Goal: Navigation & Orientation: Find specific page/section

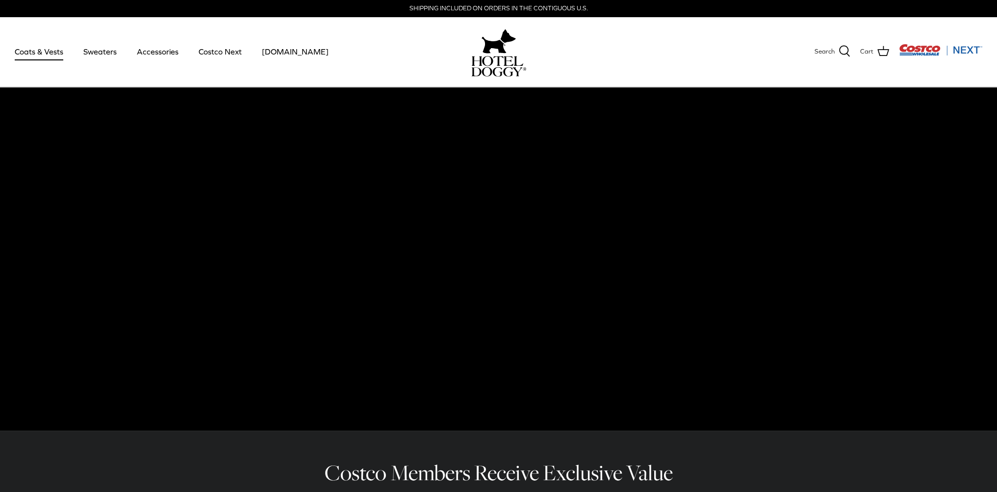
click at [44, 50] on link "Coats & Vests" at bounding box center [39, 51] width 66 height 33
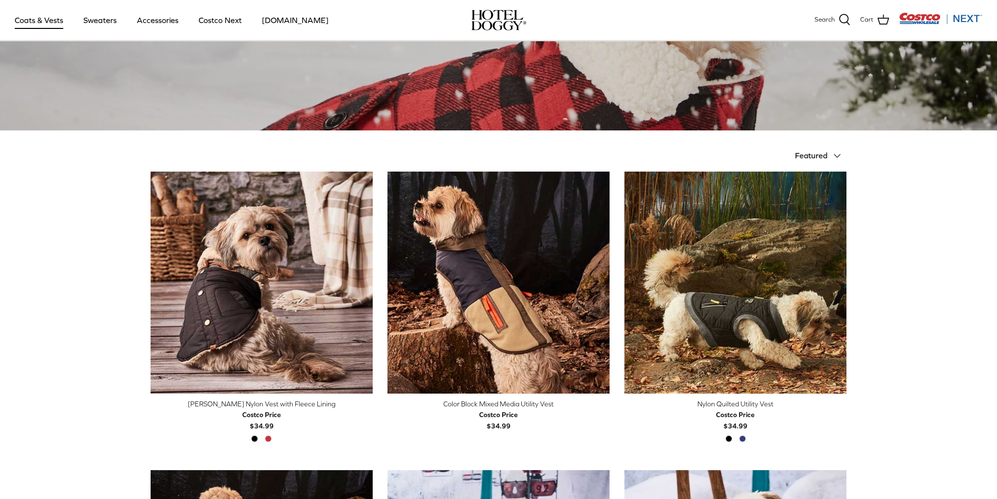
scroll to position [127, 0]
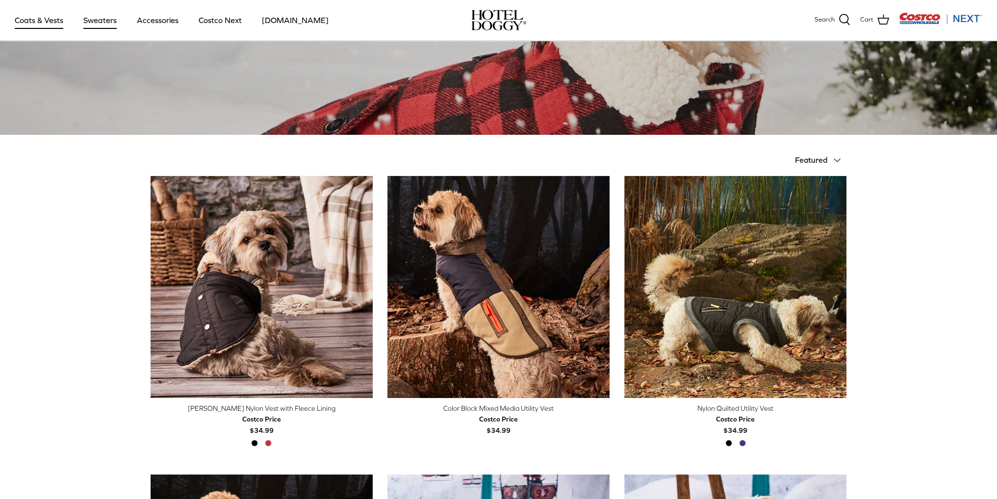
click at [95, 17] on link "Sweaters" at bounding box center [100, 19] width 51 height 33
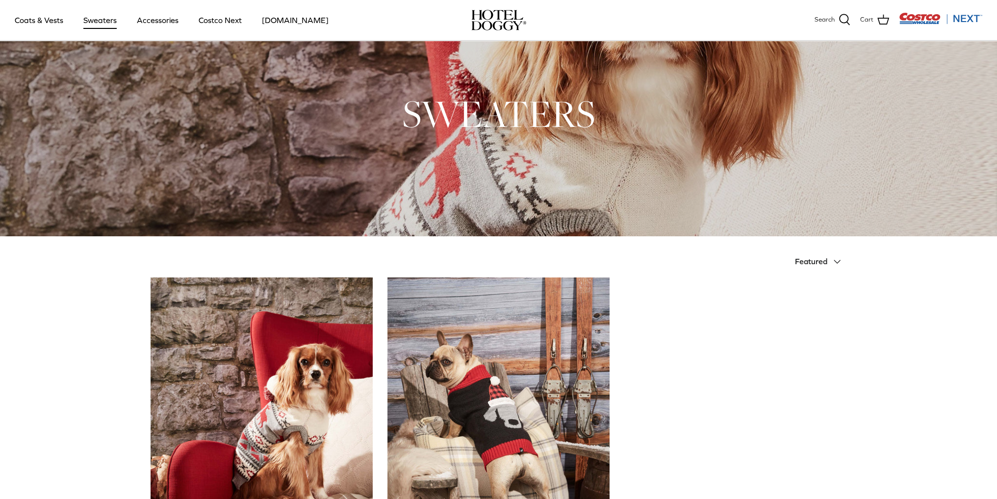
scroll to position [25, 0]
click at [151, 24] on link "Accessories" at bounding box center [157, 19] width 59 height 33
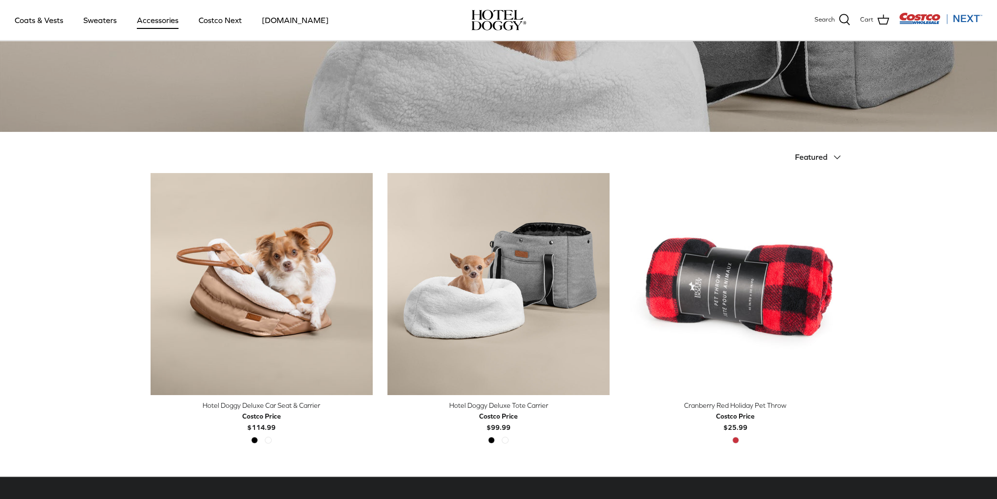
scroll to position [130, 0]
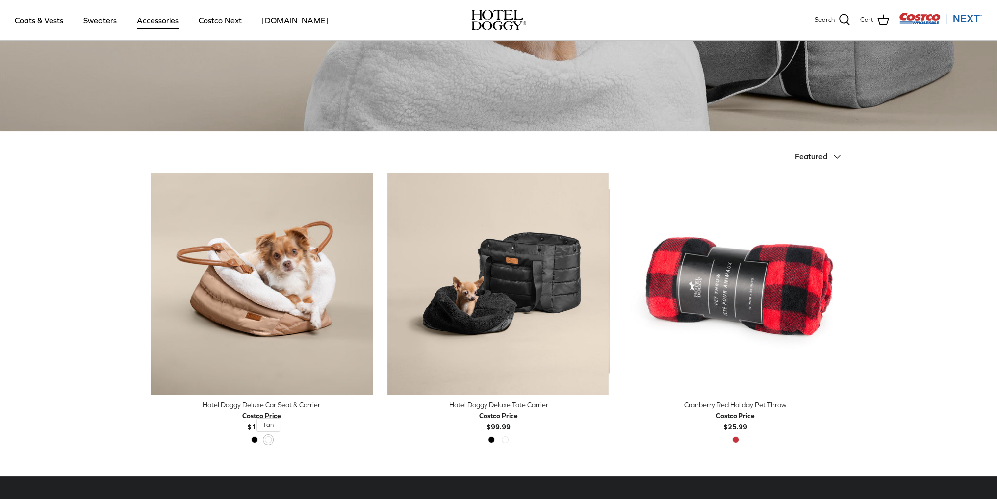
click at [270, 439] on span "Tan" at bounding box center [268, 440] width 7 height 7
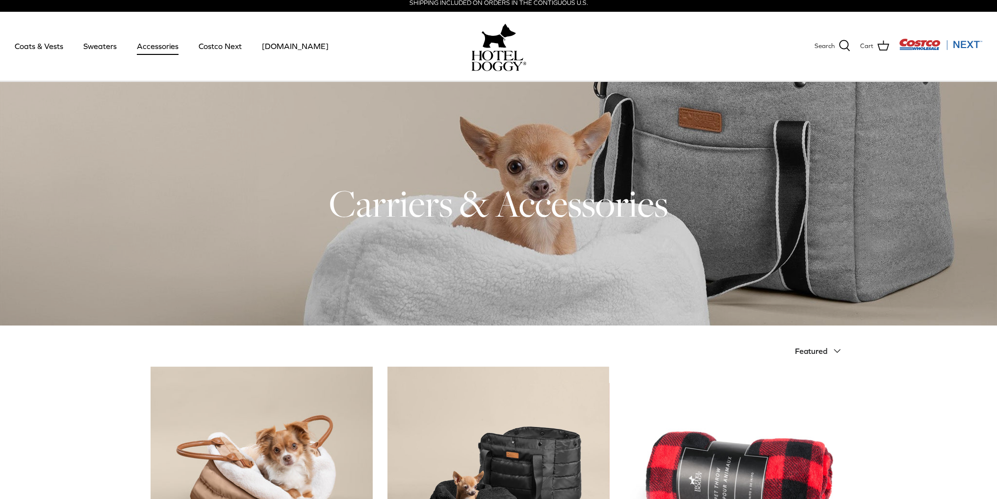
scroll to position [0, 0]
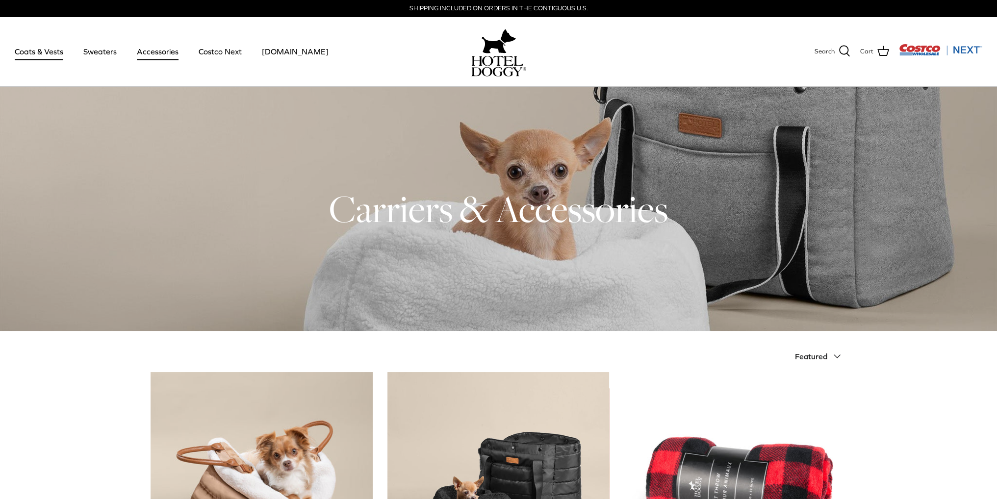
click at [48, 50] on link "Coats & Vests" at bounding box center [39, 51] width 66 height 33
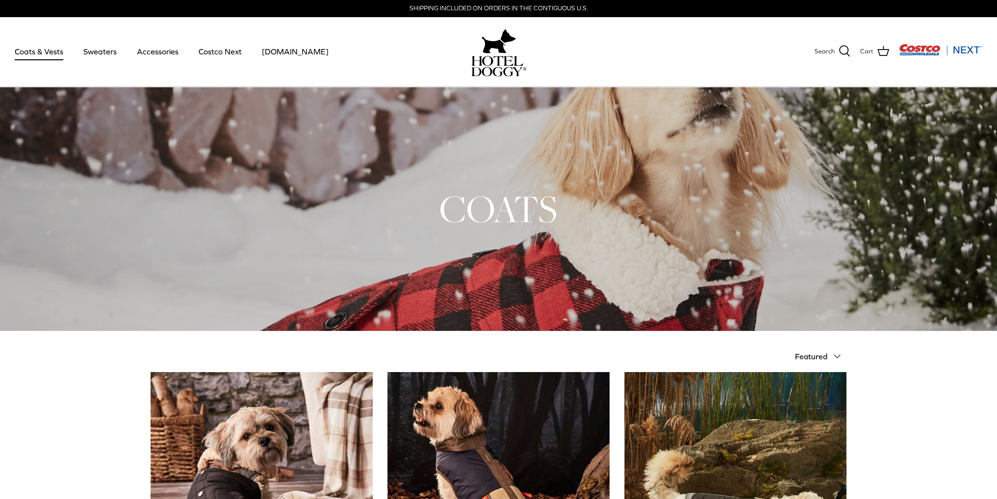
click at [834, 351] on icon "Down" at bounding box center [837, 357] width 12 height 12
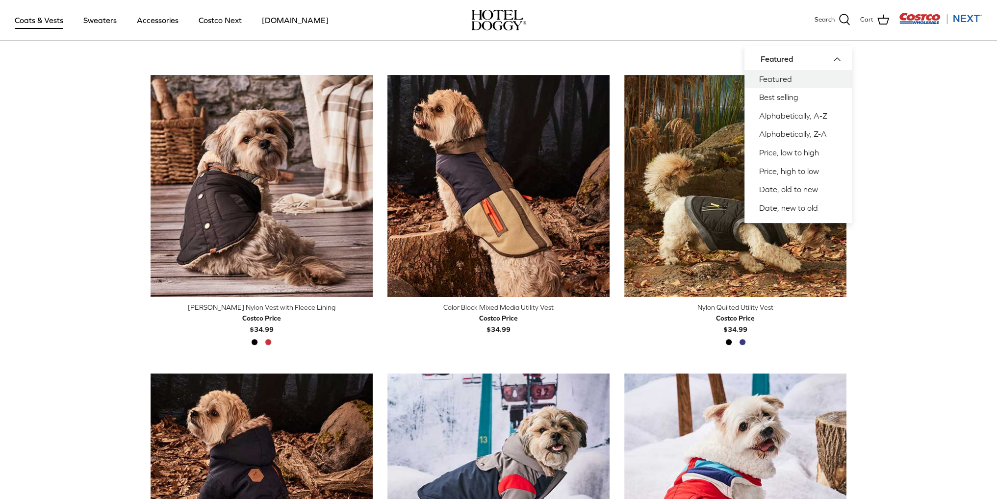
scroll to position [228, 0]
click at [794, 101] on link "Best selling" at bounding box center [798, 97] width 107 height 19
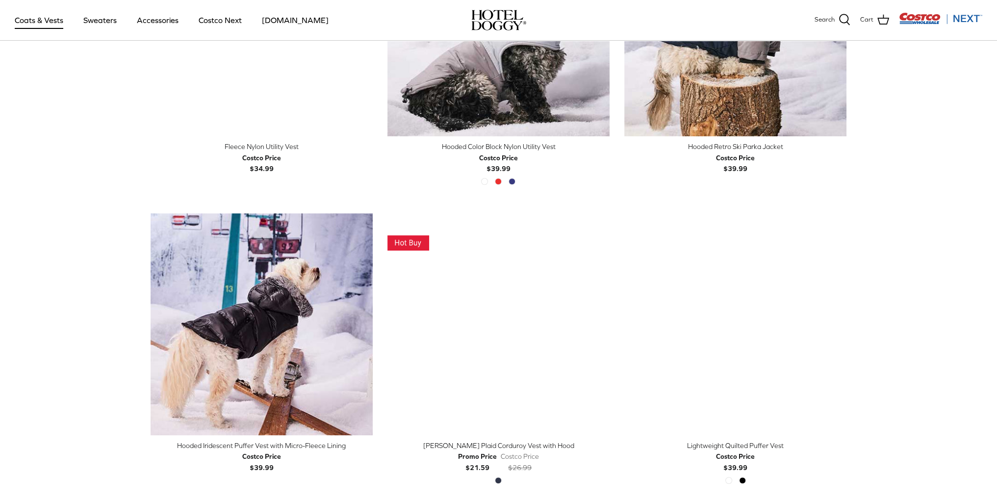
scroll to position [987, 0]
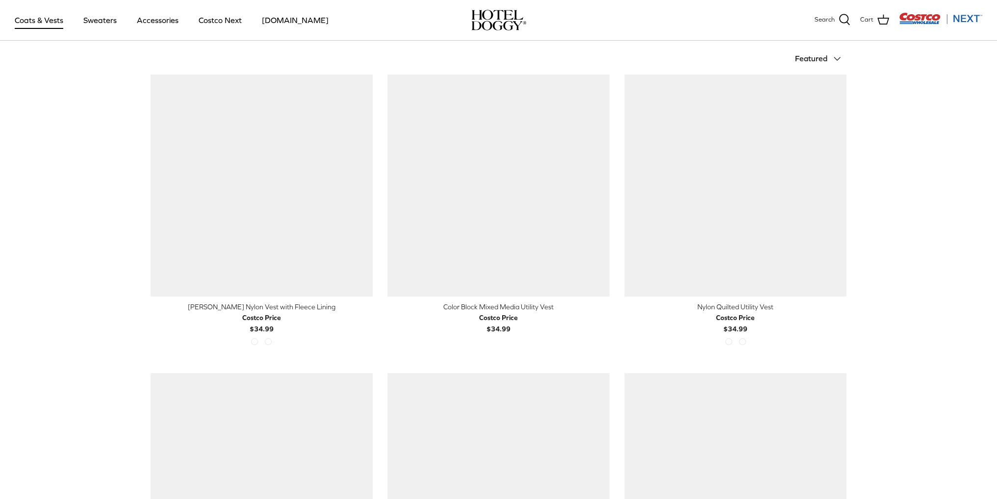
scroll to position [235, 0]
